Goal: Complete application form

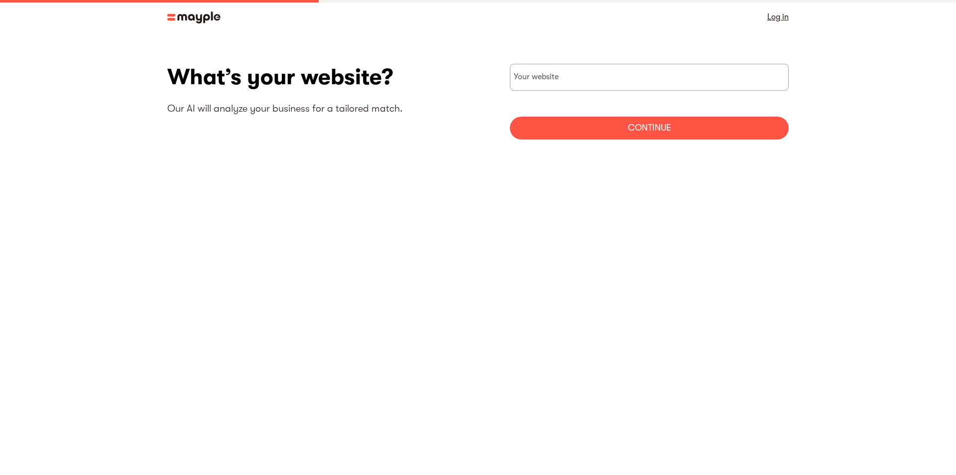
click at [584, 61] on section "What’s your website? Our AI will analyze your business for a tailored match. Yo…" at bounding box center [478, 105] width 956 height 143
click at [577, 76] on input "websiteStep" at bounding box center [649, 77] width 279 height 27
type input "[URL][DOMAIN_NAME]"
click at [583, 134] on div "Continue" at bounding box center [649, 128] width 279 height 23
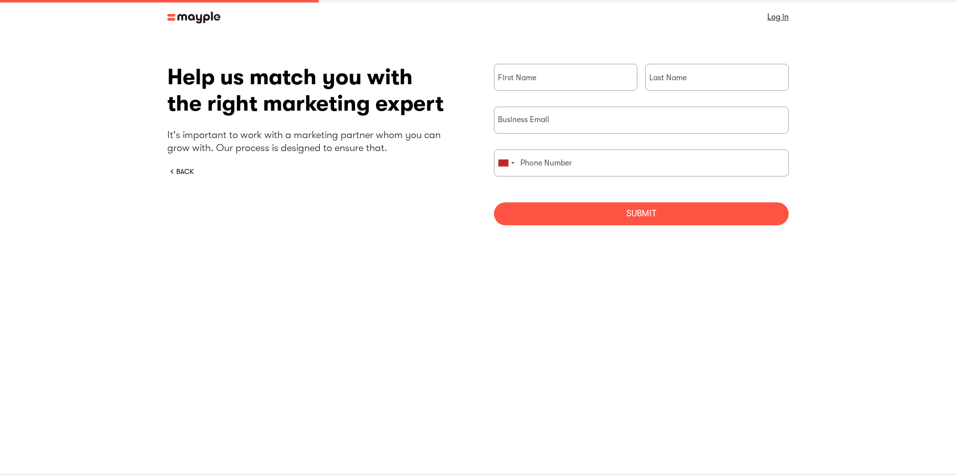
drag, startPoint x: 552, startPoint y: 50, endPoint x: 535, endPoint y: 74, distance: 29.6
click at [552, 50] on section "What’s your website? Our AI will analyze your business for a tailored match. [U…" at bounding box center [478, 148] width 956 height 229
click at [530, 82] on input "briefForm" at bounding box center [565, 77] width 143 height 27
type input "[PERSON_NAME]"
type input "jpruitt"
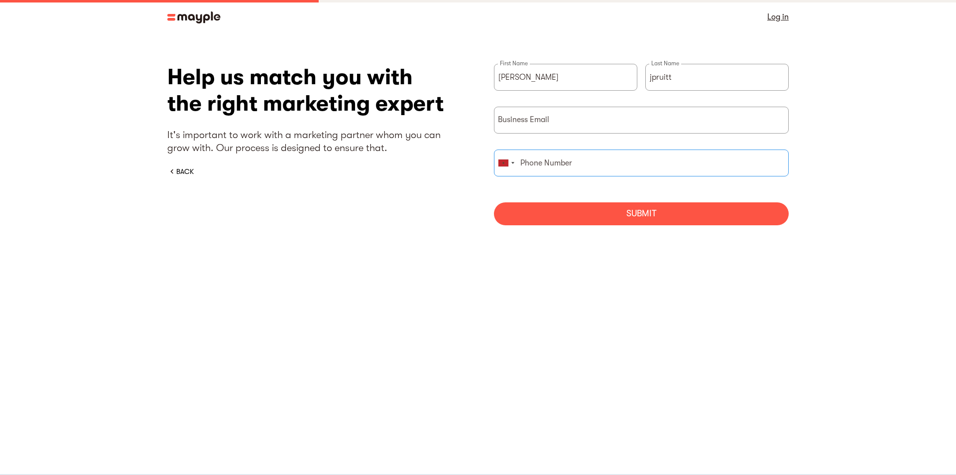
type input "0643583886"
click at [549, 124] on input "briefForm" at bounding box center [641, 120] width 295 height 27
type input "[EMAIL_ADDRESS][DOMAIN_NAME]"
click at [569, 207] on div "Submit" at bounding box center [641, 213] width 295 height 23
